Goal: Transaction & Acquisition: Obtain resource

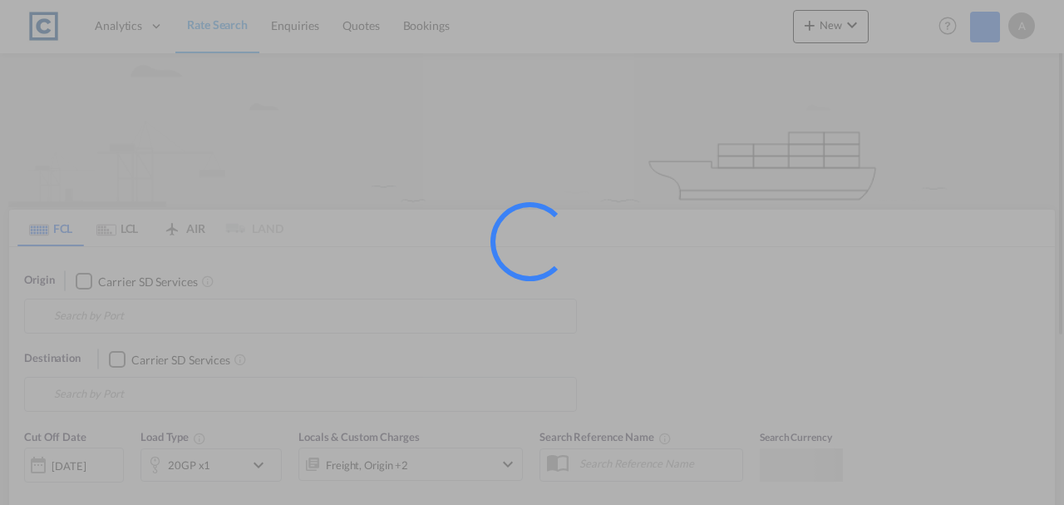
type input "SA14"
type input "[GEOGRAPHIC_DATA], PKKHI"
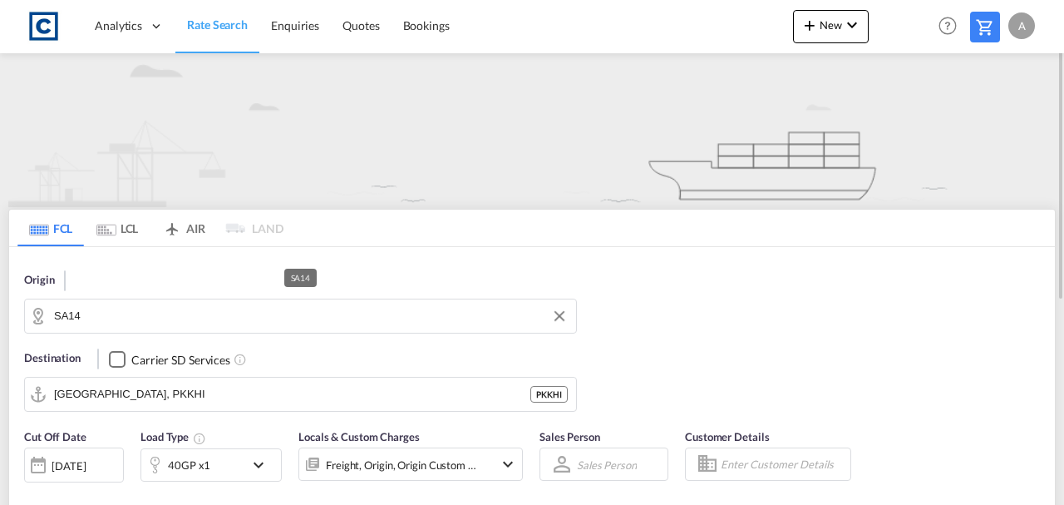
scroll to position [221, 0]
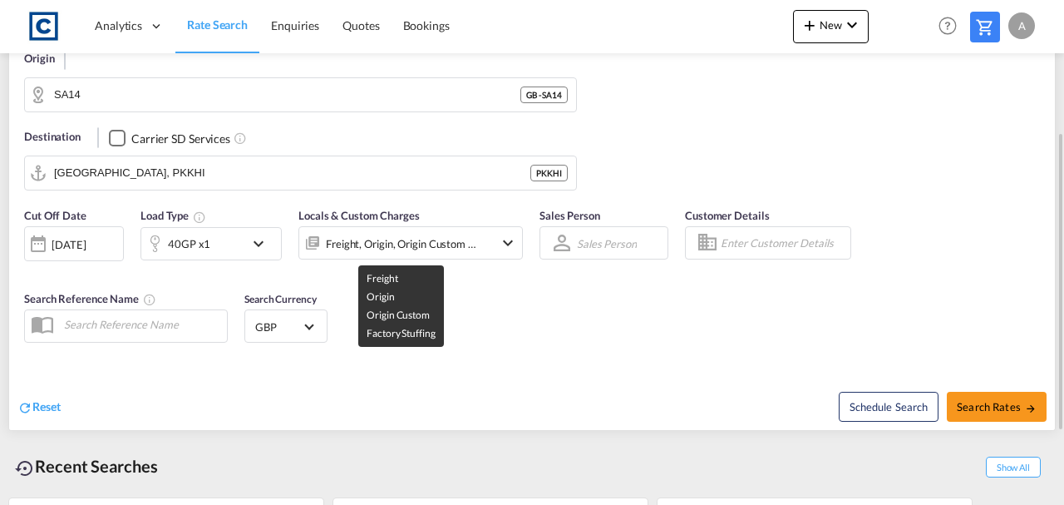
click at [393, 241] on div "Freight, Origin, Origin Custom +1" at bounding box center [401, 243] width 151 height 23
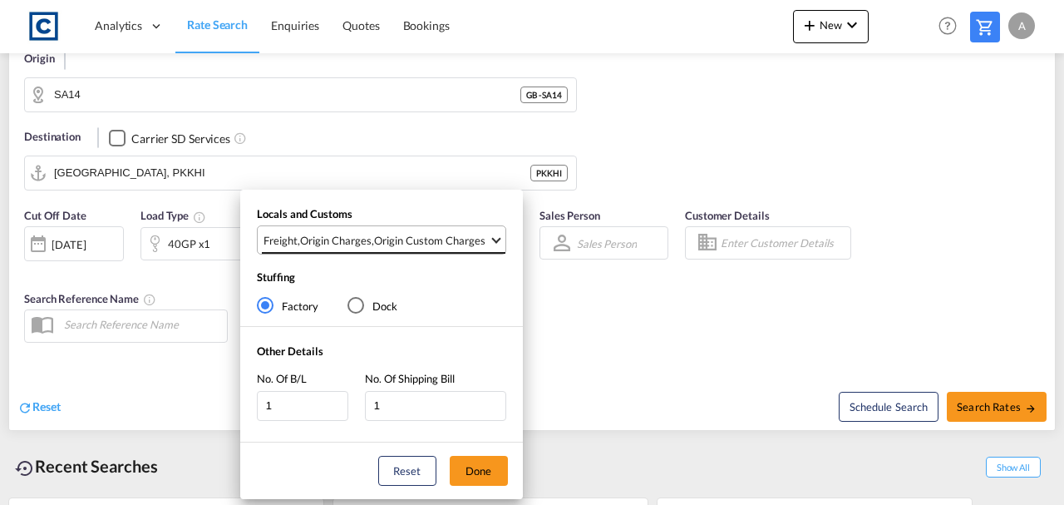
click at [407, 246] on div "Origin Custom Charges" at bounding box center [429, 240] width 111 height 15
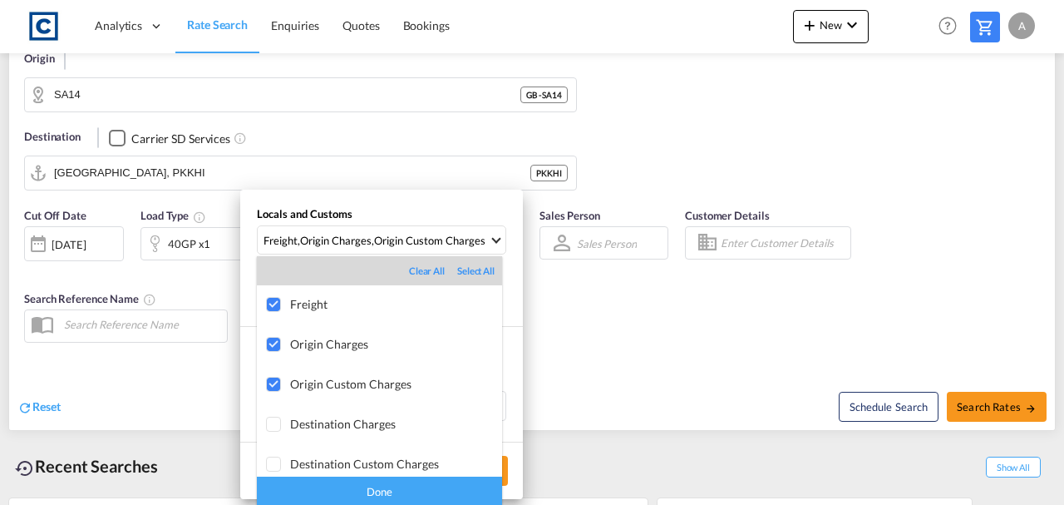
click at [423, 487] on div "Done" at bounding box center [379, 490] width 245 height 29
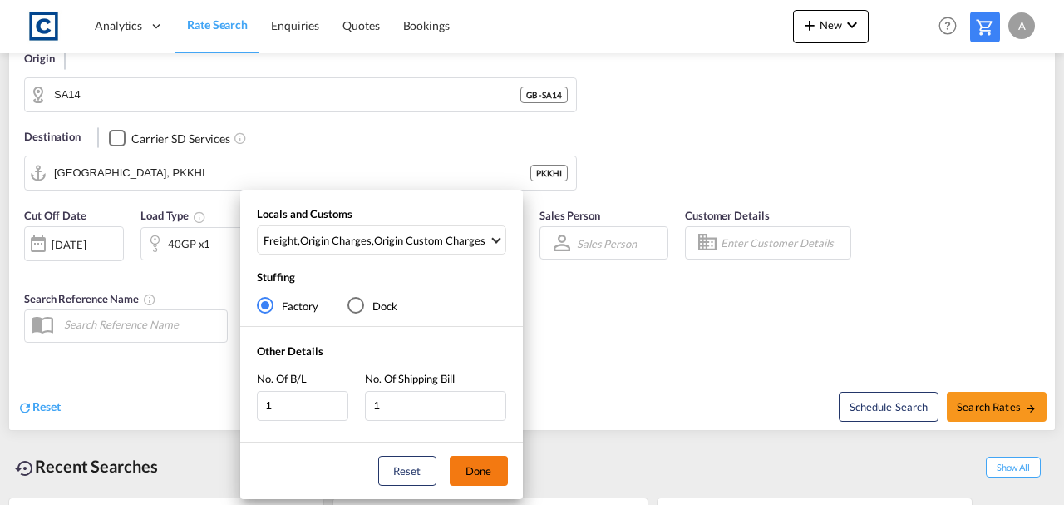
click at [495, 472] on button "Done" at bounding box center [479, 471] width 58 height 30
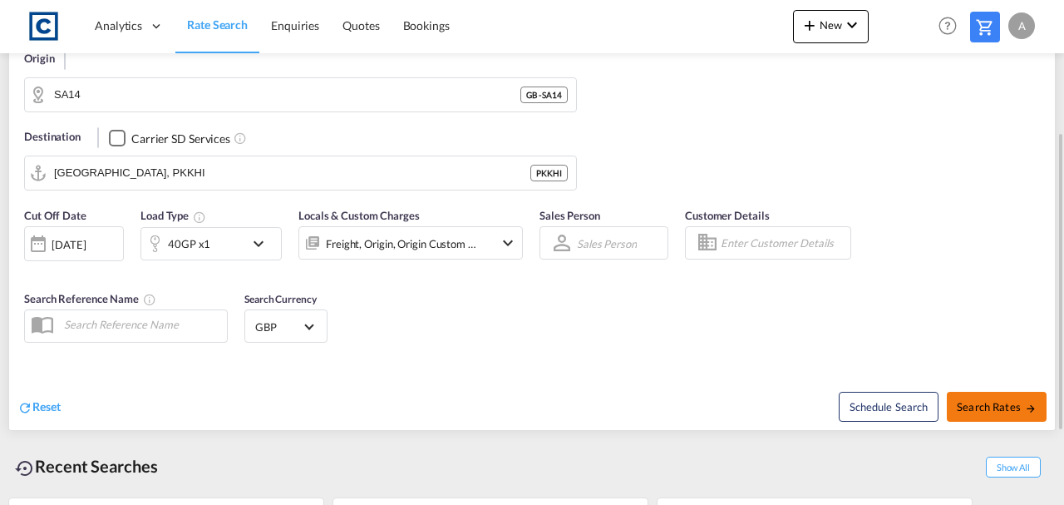
click at [953, 408] on button "Search Rates" at bounding box center [997, 407] width 100 height 30
type input "SA14 to PKKHI / 1 Oct 2025"
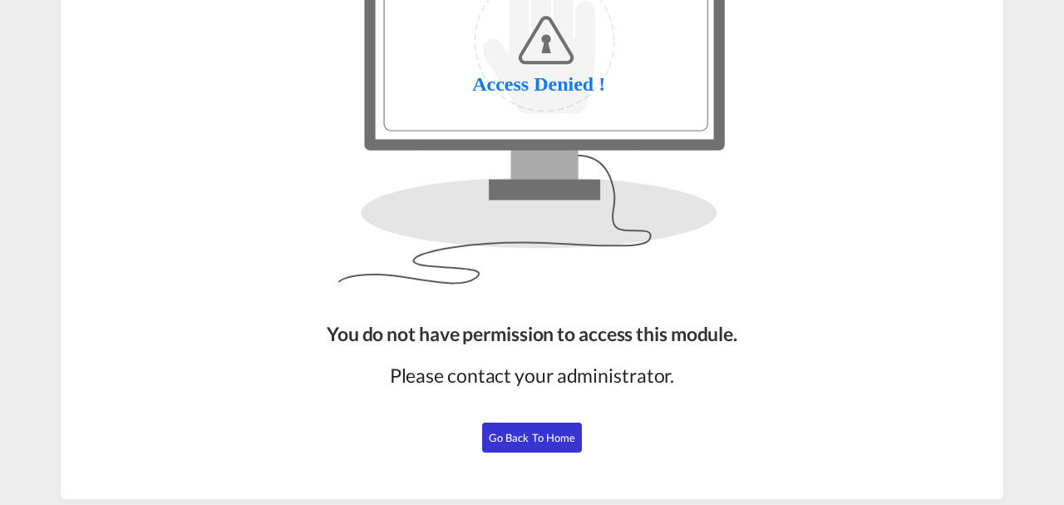
scroll to position [203, 0]
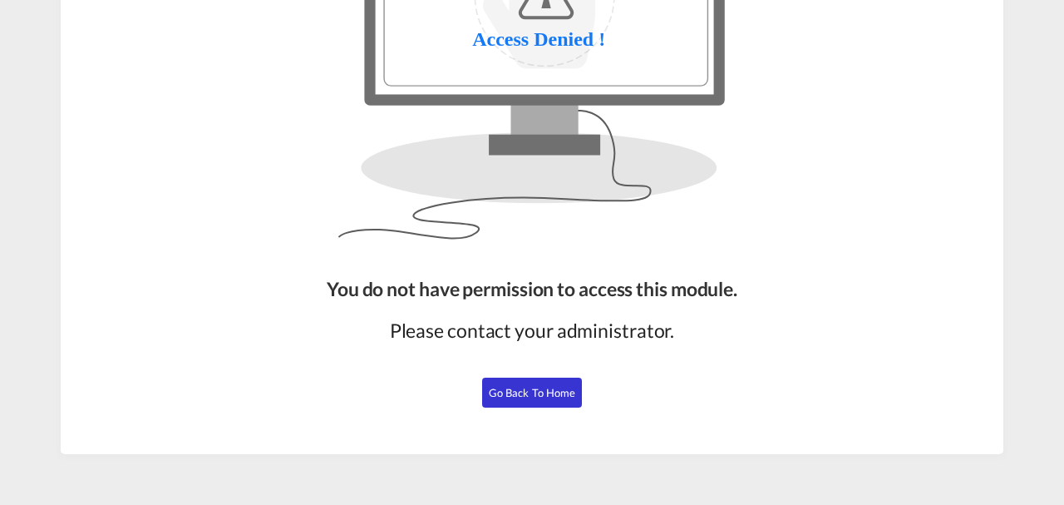
click at [549, 401] on button "Go Back to Home" at bounding box center [532, 392] width 100 height 30
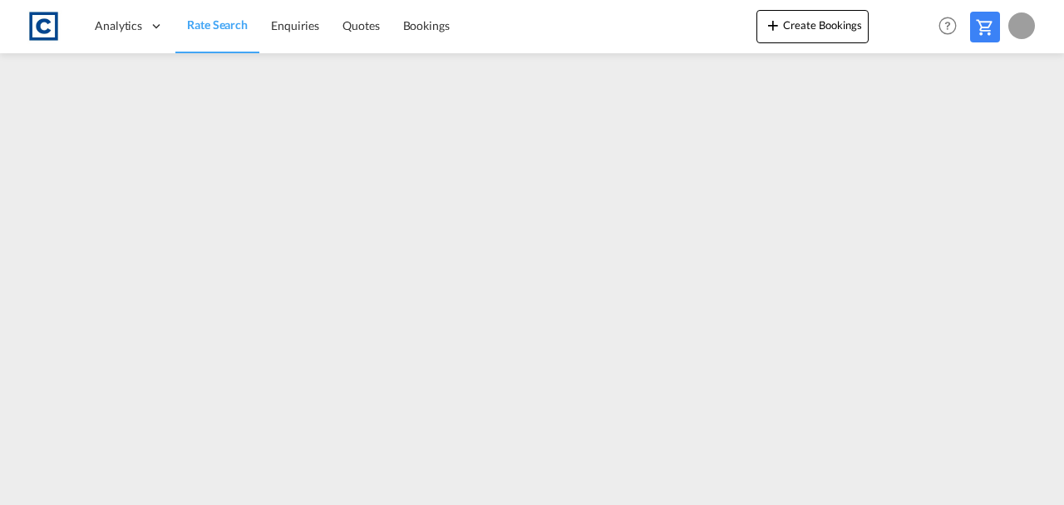
scroll to position [202, 0]
click at [209, 28] on span "Rate Search" at bounding box center [217, 24] width 61 height 14
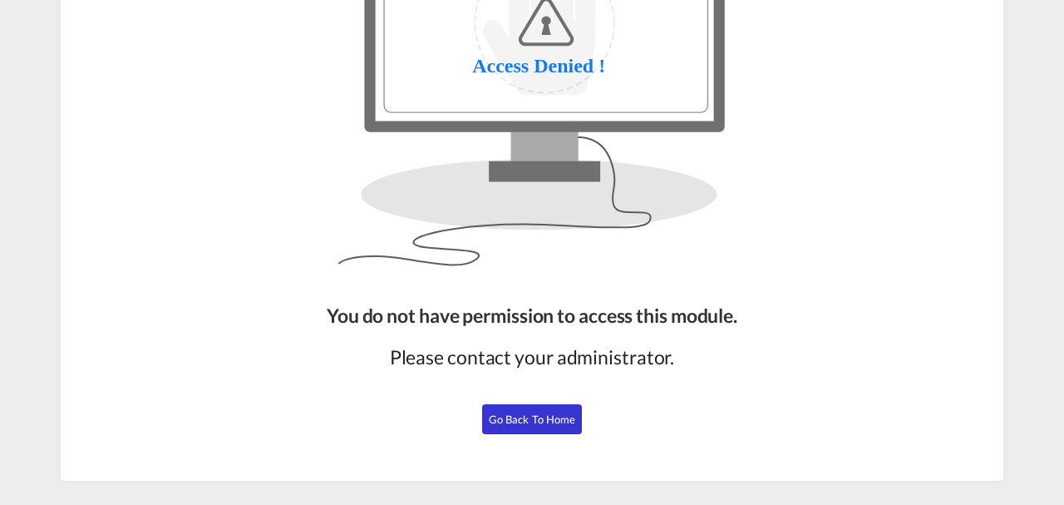
scroll to position [203, 0]
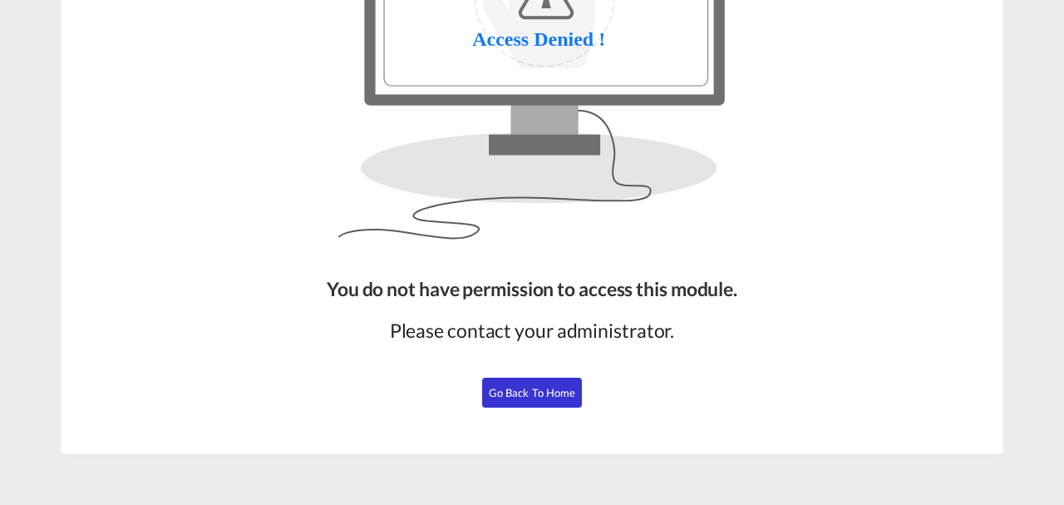
click at [535, 396] on span "Go Back to Home" at bounding box center [532, 392] width 87 height 13
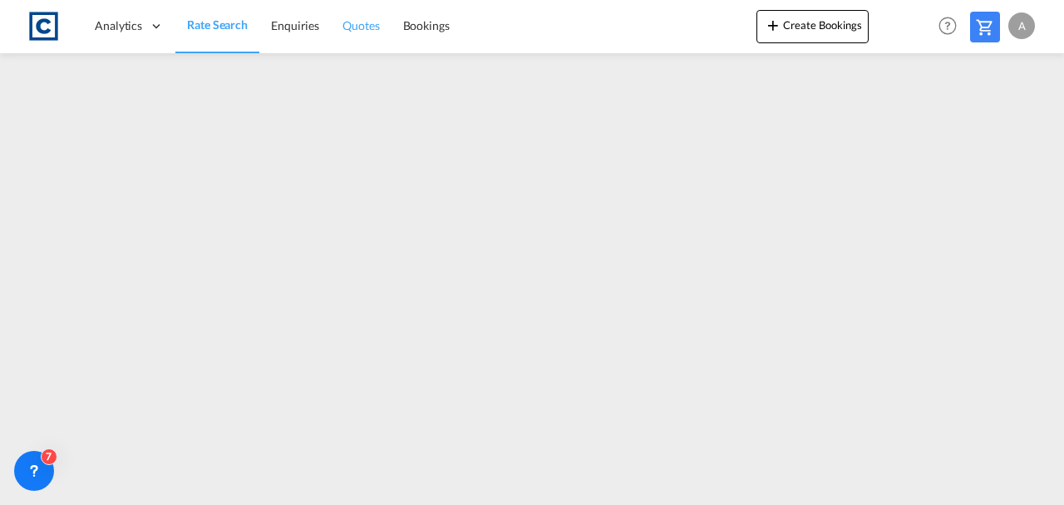
click at [352, 31] on span "Quotes" at bounding box center [360, 25] width 37 height 14
click at [213, 29] on span "Rate Search" at bounding box center [217, 25] width 60 height 14
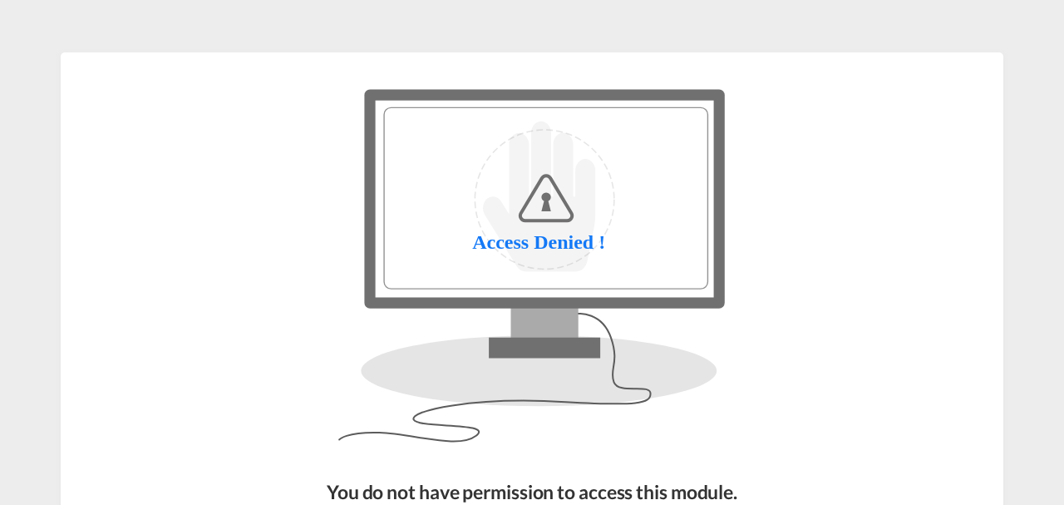
scroll to position [203, 0]
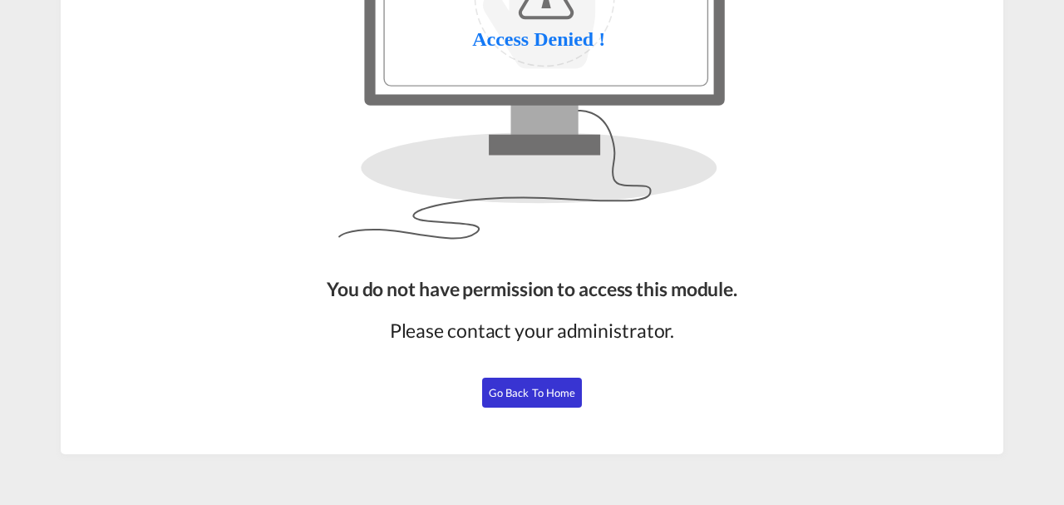
click at [528, 394] on span "Go Back to Home" at bounding box center [532, 392] width 87 height 13
click at [532, 393] on span "Go Back to Home" at bounding box center [532, 392] width 87 height 13
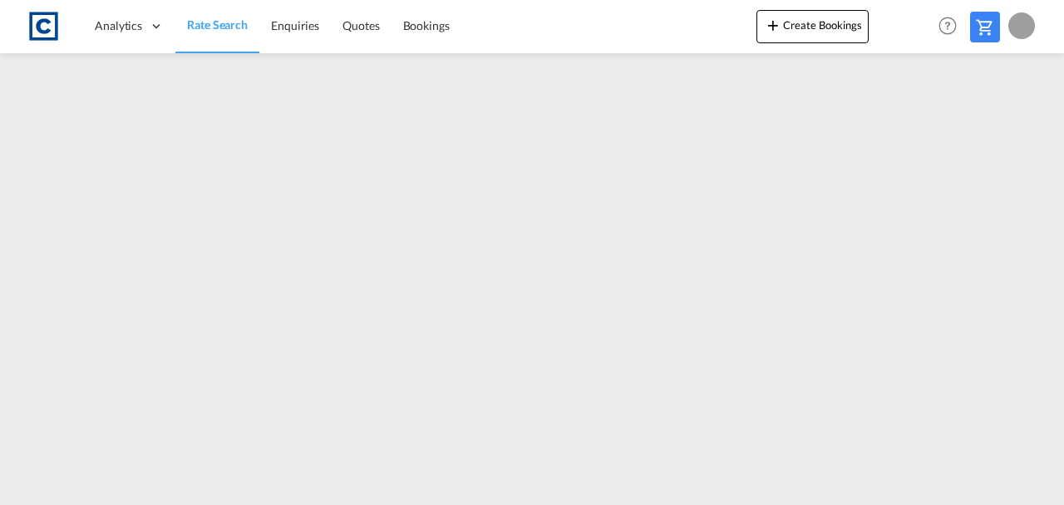
scroll to position [202, 0]
click at [700, 489] on div at bounding box center [532, 271] width 1064 height 436
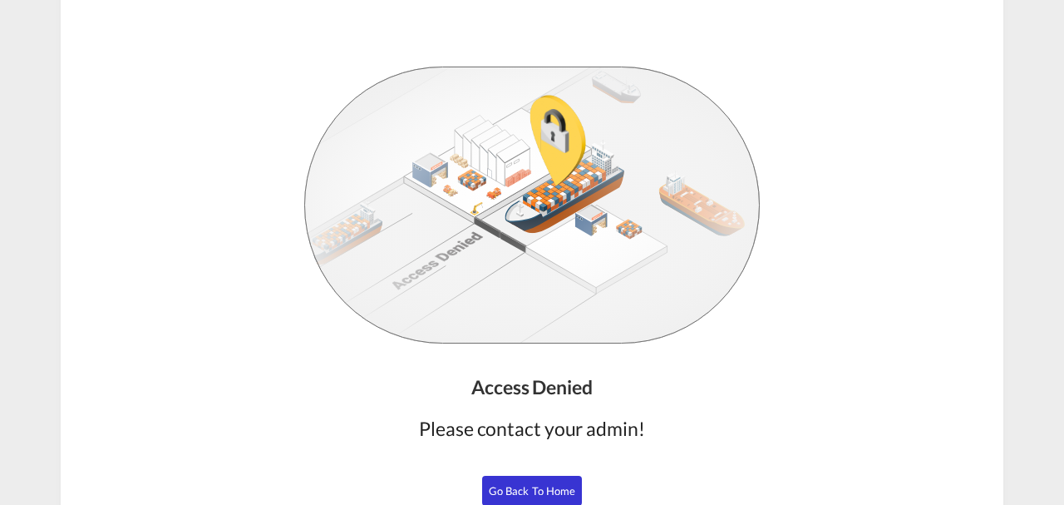
scroll to position [53, 0]
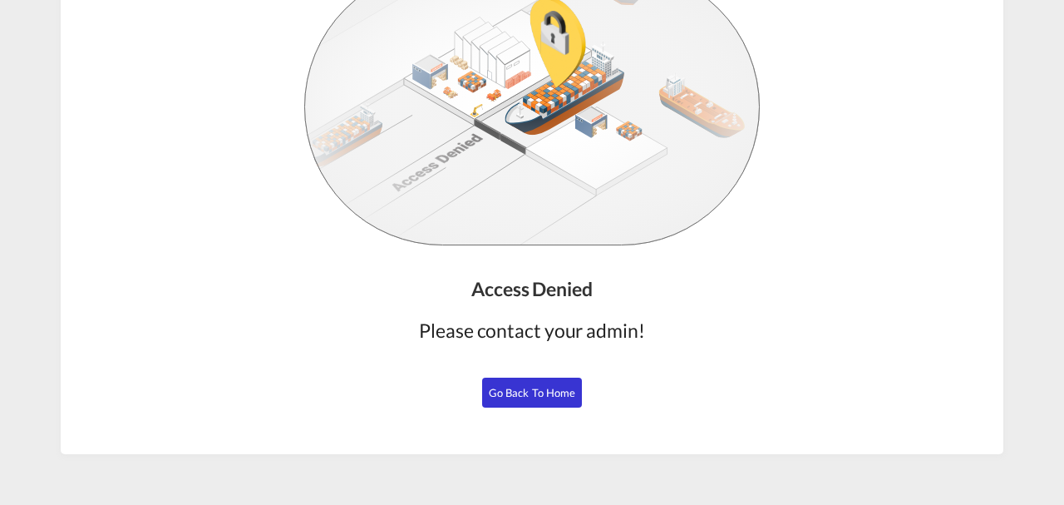
click at [550, 389] on span "Go Back to Home" at bounding box center [532, 392] width 87 height 13
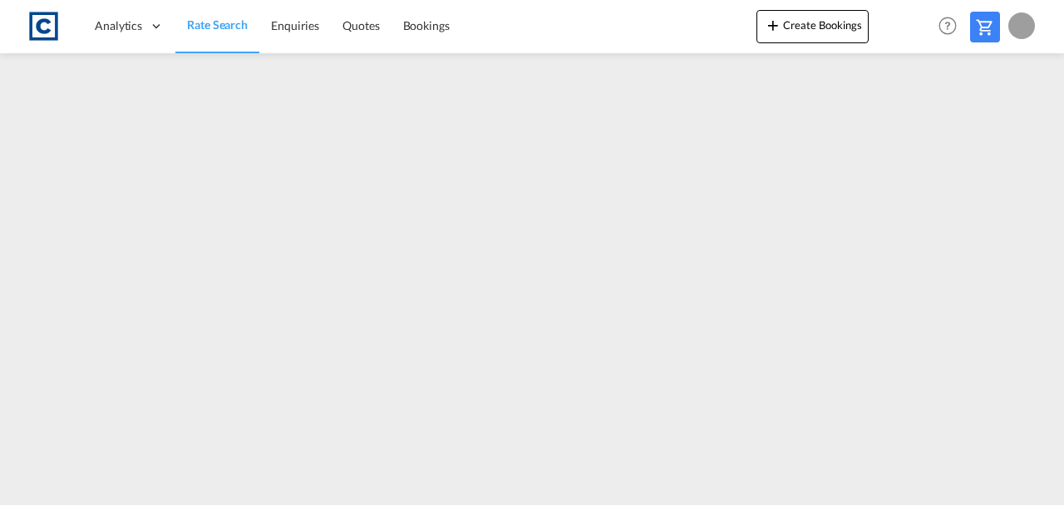
scroll to position [163, 0]
click at [224, 28] on span "Rate Search" at bounding box center [217, 24] width 61 height 14
click at [224, 30] on span "Rate Search" at bounding box center [217, 24] width 61 height 14
click at [211, 22] on span "Rate Search" at bounding box center [217, 24] width 61 height 14
click at [228, 26] on span "Rate Search" at bounding box center [217, 24] width 61 height 14
